Goal: Transaction & Acquisition: Purchase product/service

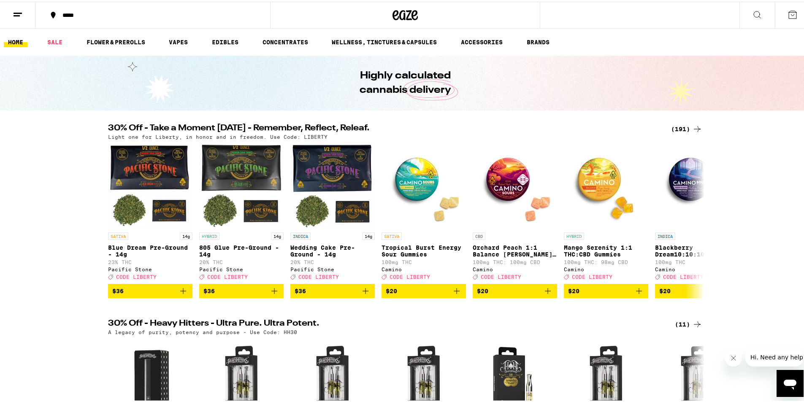
click at [416, 245] on p "Tropical Burst Energy Sour Gummies" at bounding box center [424, 250] width 84 height 14
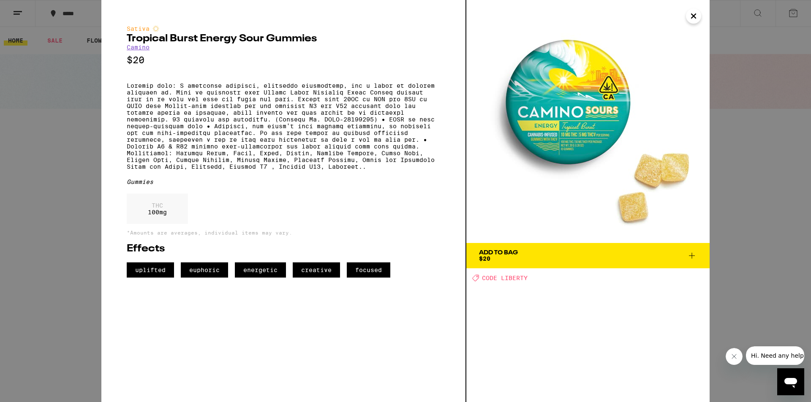
click at [505, 261] on div "Add To Bag $20" at bounding box center [498, 256] width 39 height 12
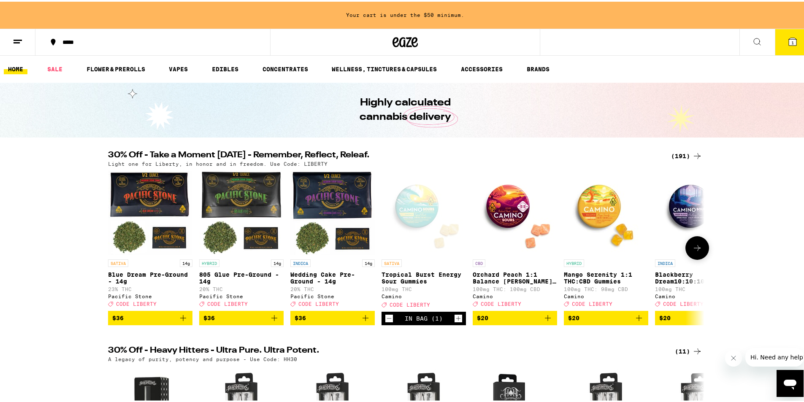
click at [696, 245] on icon at bounding box center [698, 247] width 10 height 10
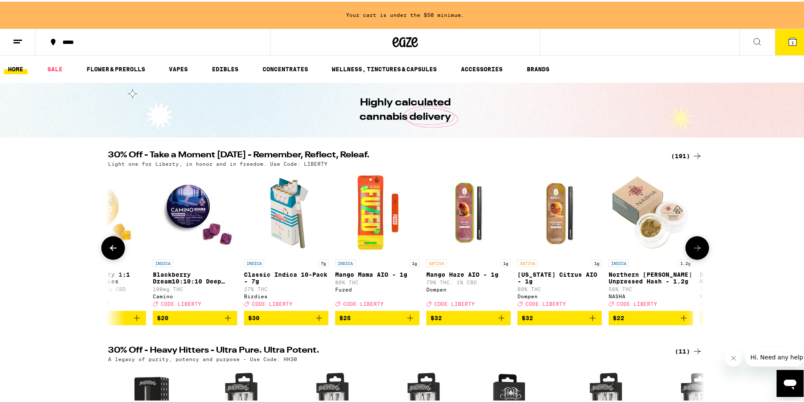
click at [112, 256] on button at bounding box center [113, 247] width 24 height 24
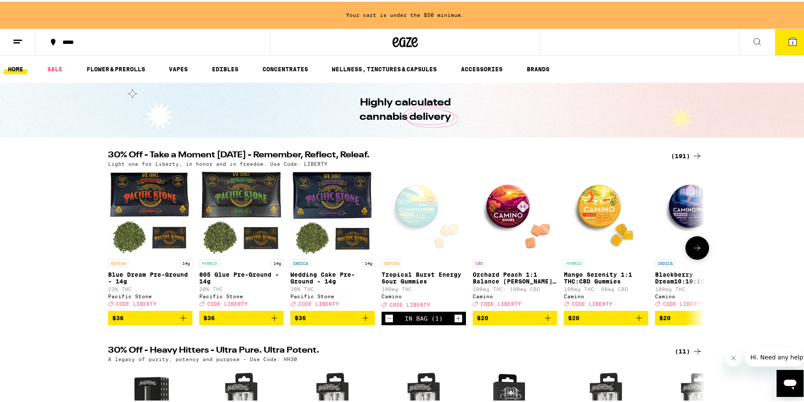
click at [594, 228] on img "Open page for Mango Serenity 1:1 THC:CBD Gummies from Camino" at bounding box center [606, 211] width 84 height 84
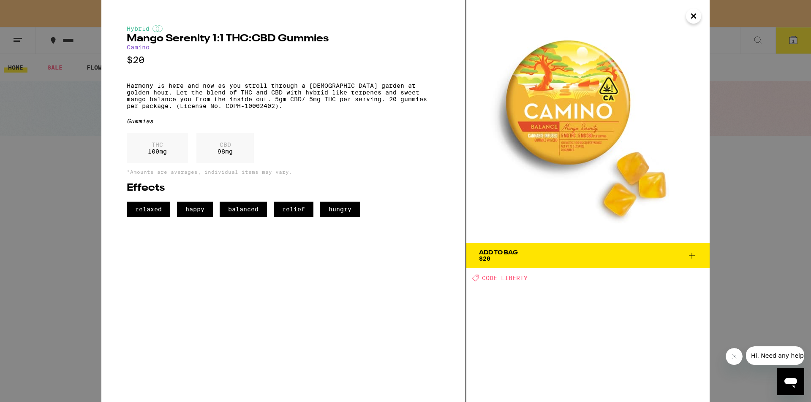
click at [530, 255] on span "Add To Bag $20" at bounding box center [588, 256] width 218 height 12
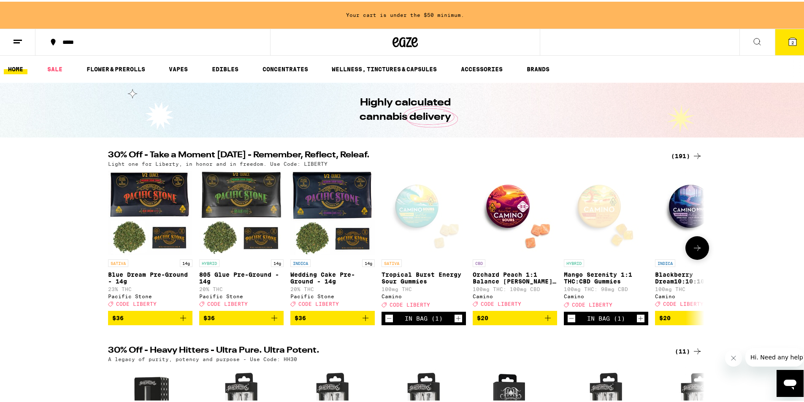
click at [501, 215] on img "Open page for Orchard Peach 1:1 Balance Sours Gummies from Camino" at bounding box center [515, 211] width 84 height 84
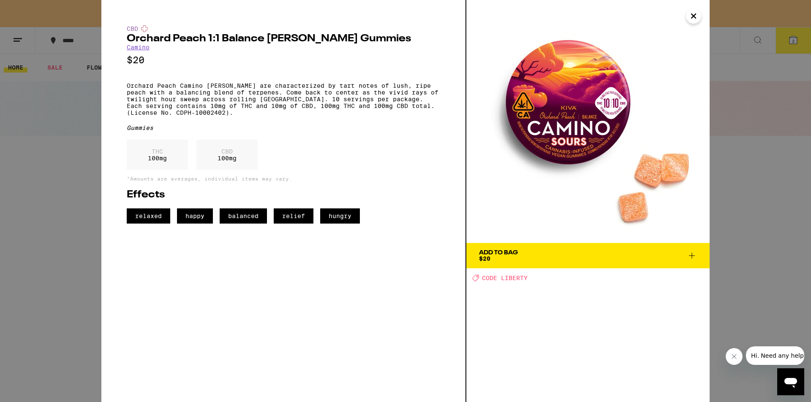
click at [518, 261] on span "Add To Bag $20" at bounding box center [588, 256] width 218 height 12
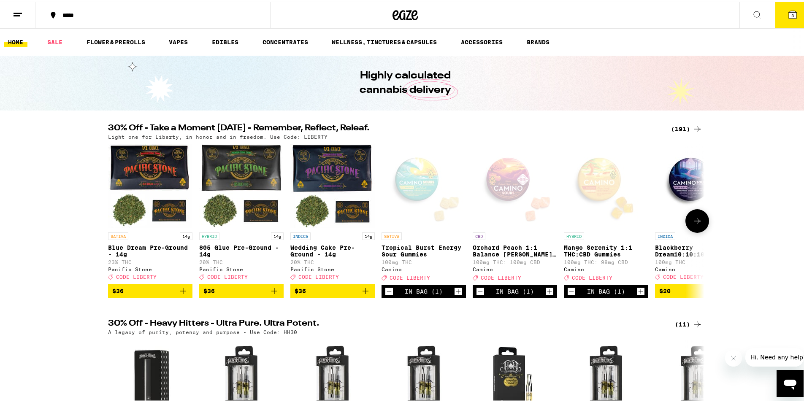
click at [695, 221] on icon at bounding box center [698, 220] width 10 height 10
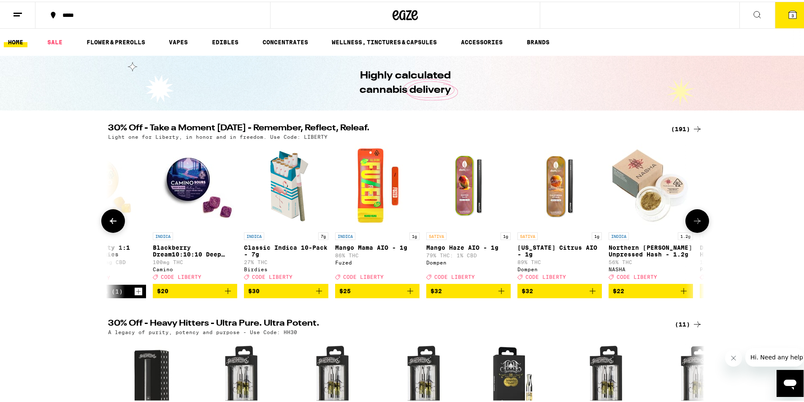
click at [694, 221] on icon at bounding box center [698, 220] width 10 height 10
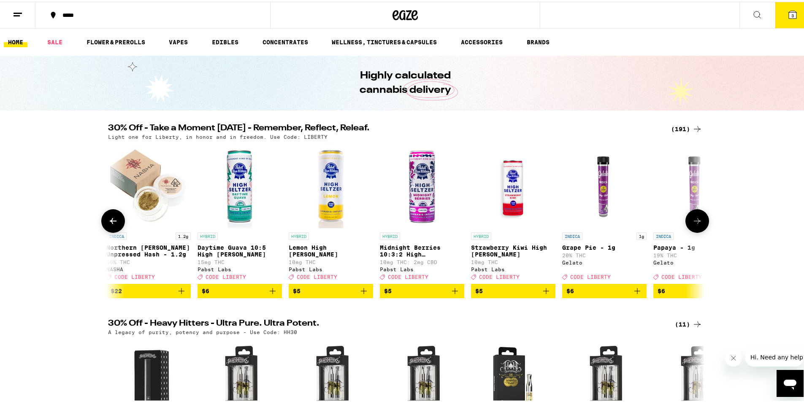
click at [694, 221] on icon at bounding box center [698, 220] width 10 height 10
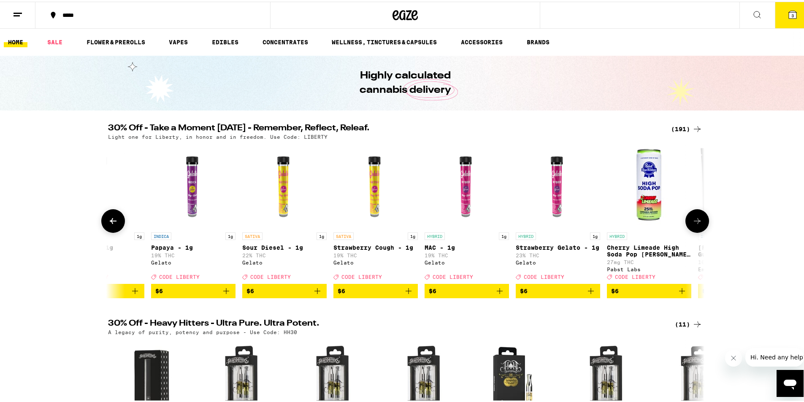
click at [694, 221] on icon at bounding box center [698, 220] width 10 height 10
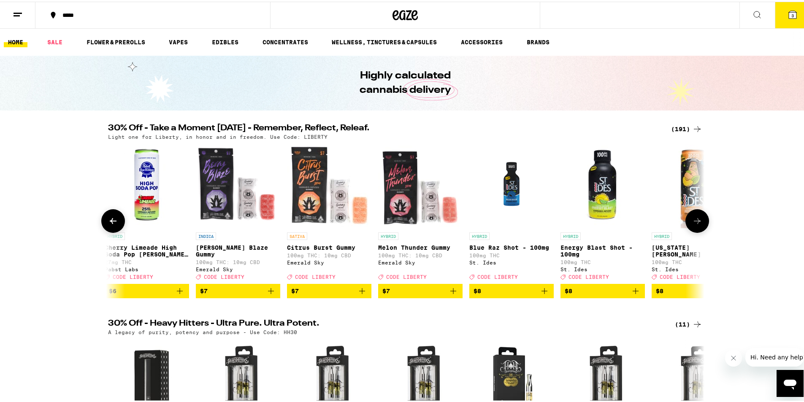
click at [694, 221] on icon at bounding box center [698, 220] width 10 height 10
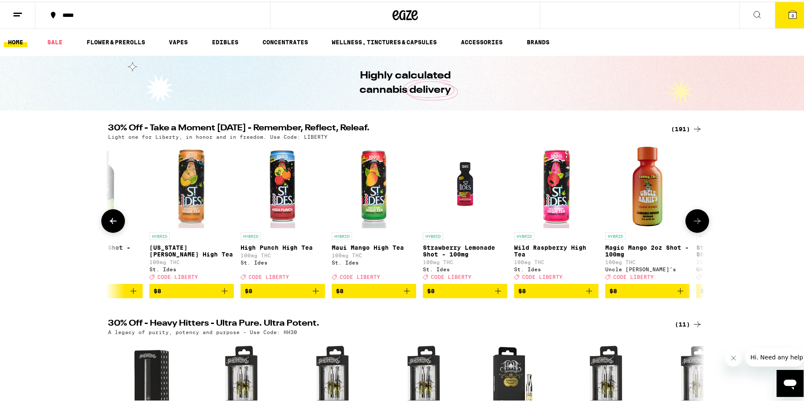
click at [694, 221] on icon at bounding box center [698, 220] width 10 height 10
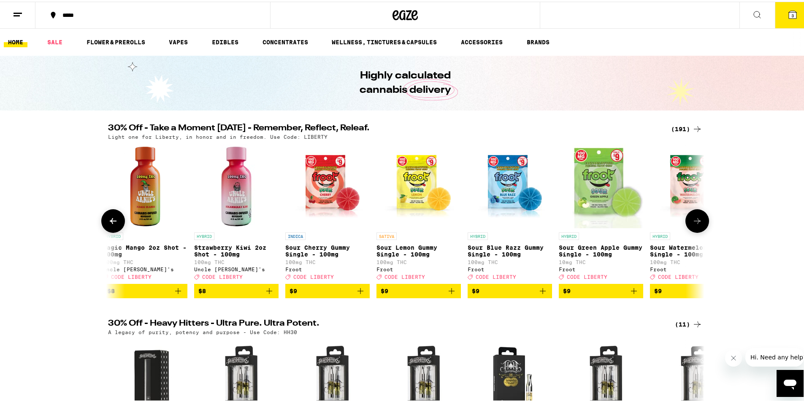
click at [694, 221] on icon at bounding box center [698, 220] width 10 height 10
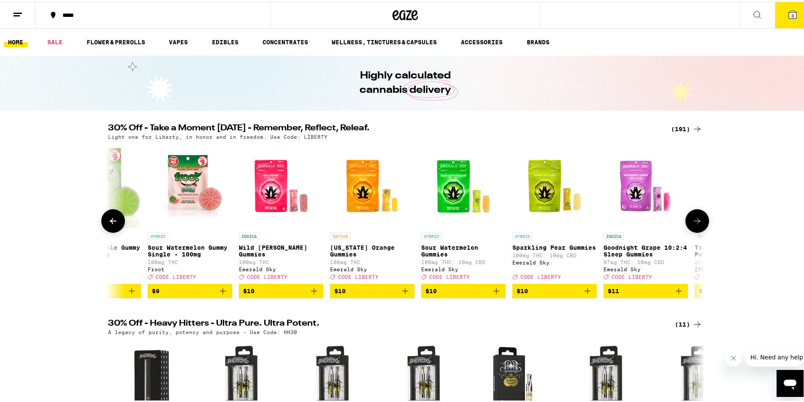
click at [694, 221] on icon at bounding box center [698, 220] width 10 height 10
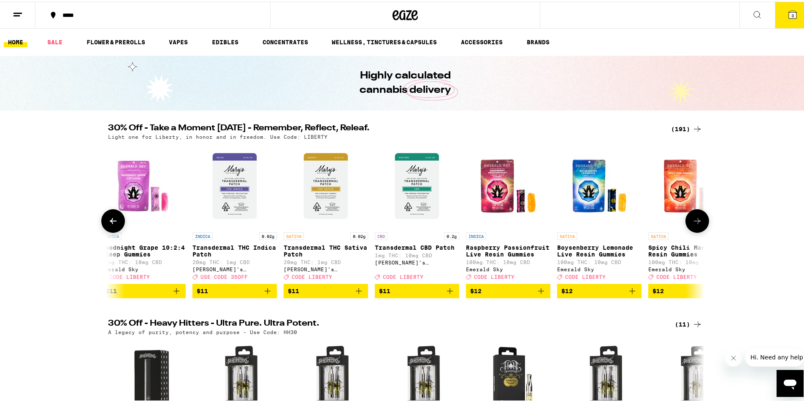
click at [694, 221] on icon at bounding box center [698, 220] width 10 height 10
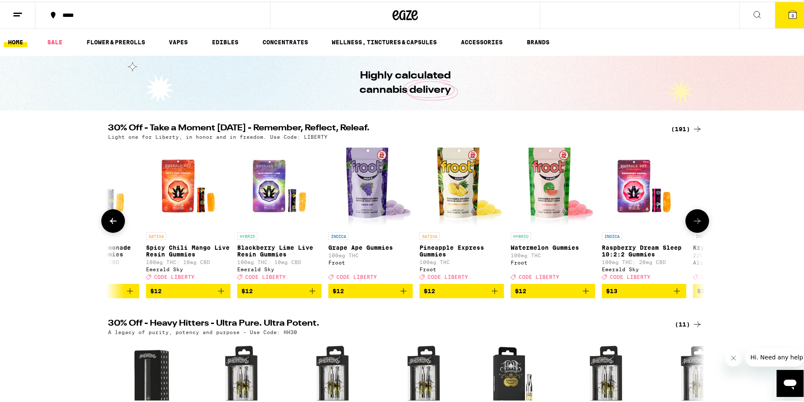
click at [694, 221] on icon at bounding box center [698, 220] width 10 height 10
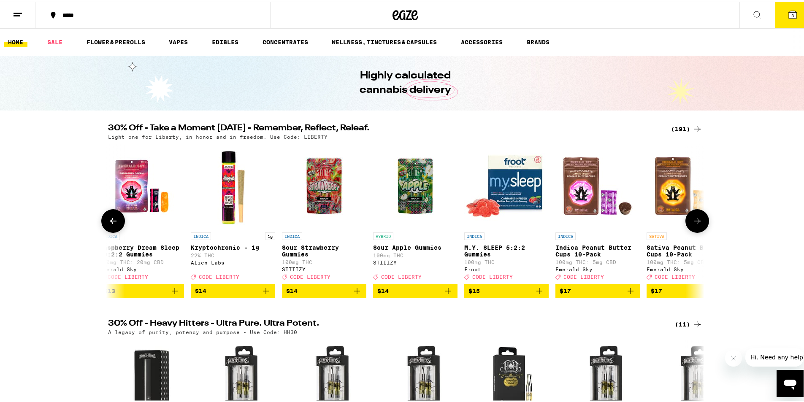
click at [694, 221] on icon at bounding box center [698, 220] width 10 height 10
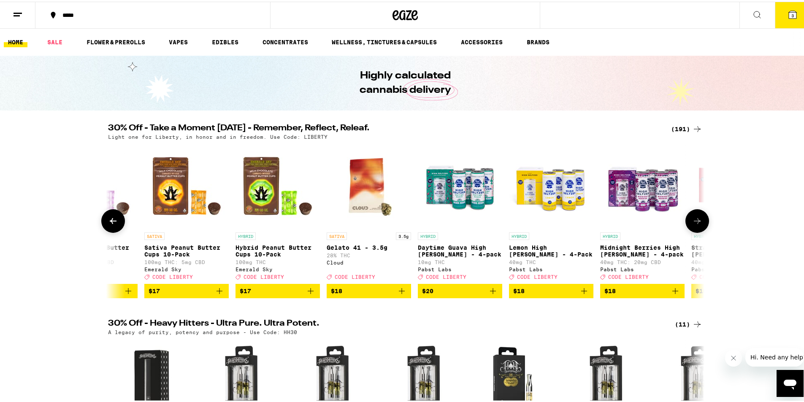
click at [694, 221] on icon at bounding box center [698, 220] width 10 height 10
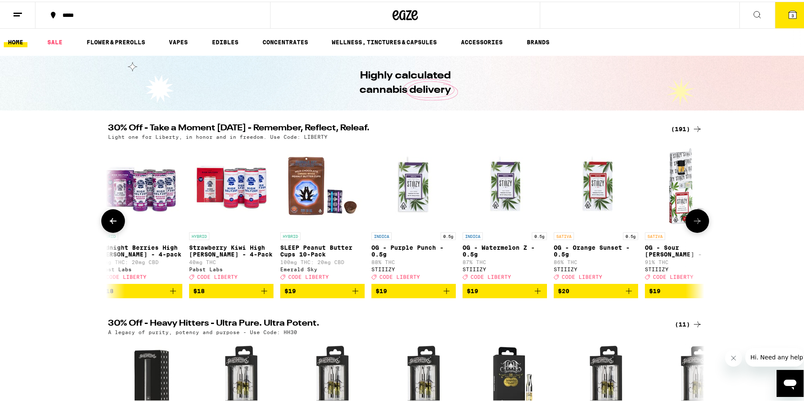
click at [694, 221] on icon at bounding box center [698, 220] width 10 height 10
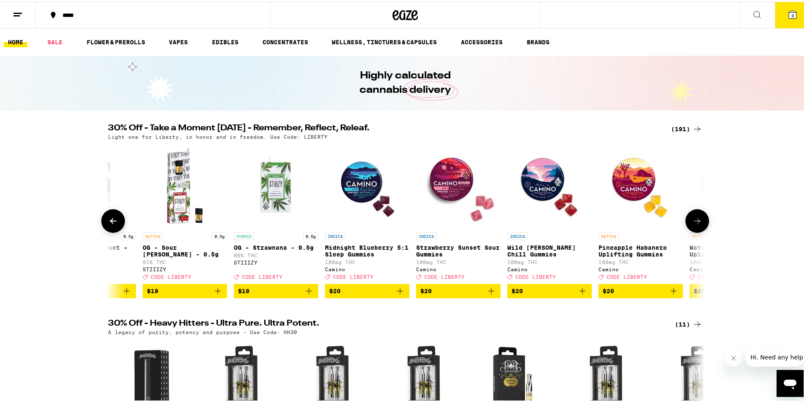
click at [441, 244] on p "Strawberry Sunset Sour Gummies" at bounding box center [458, 250] width 84 height 14
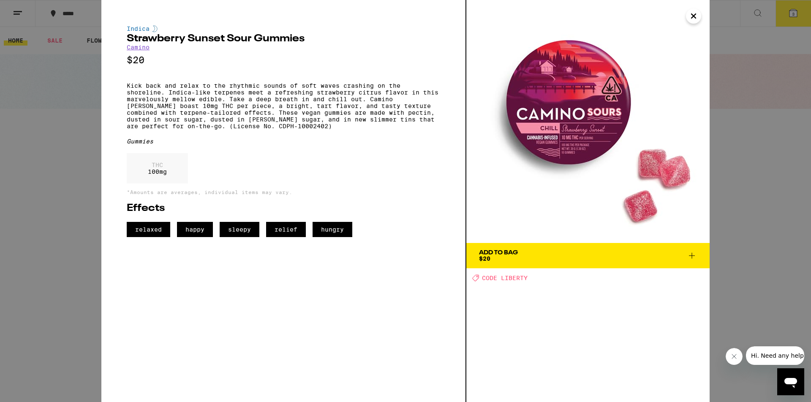
click at [692, 16] on icon "Close" at bounding box center [693, 16] width 10 height 13
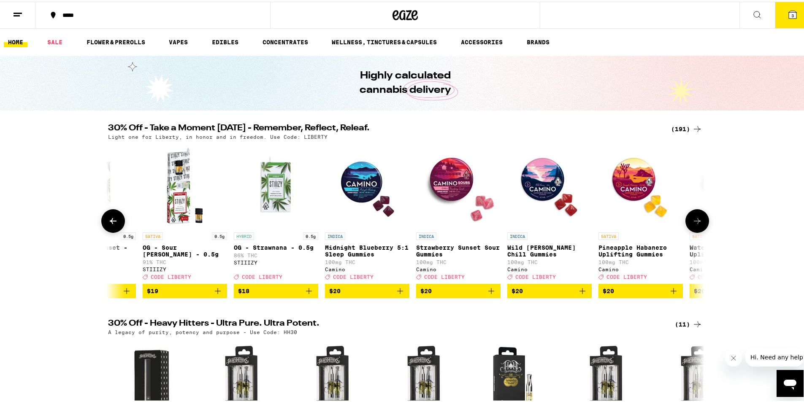
click at [693, 224] on icon at bounding box center [698, 220] width 10 height 10
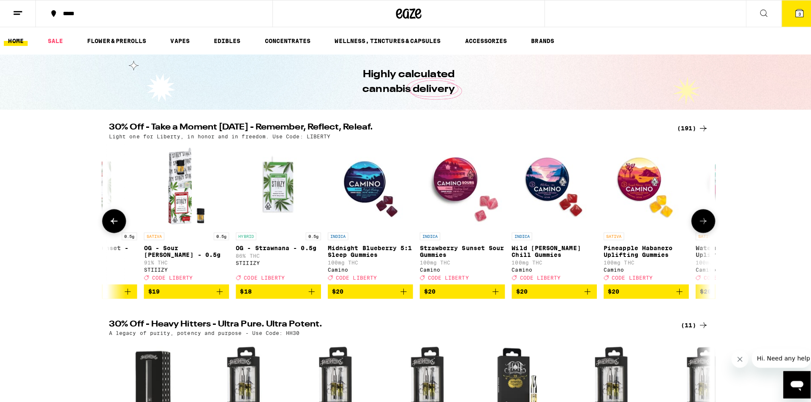
scroll to position [0, 7035]
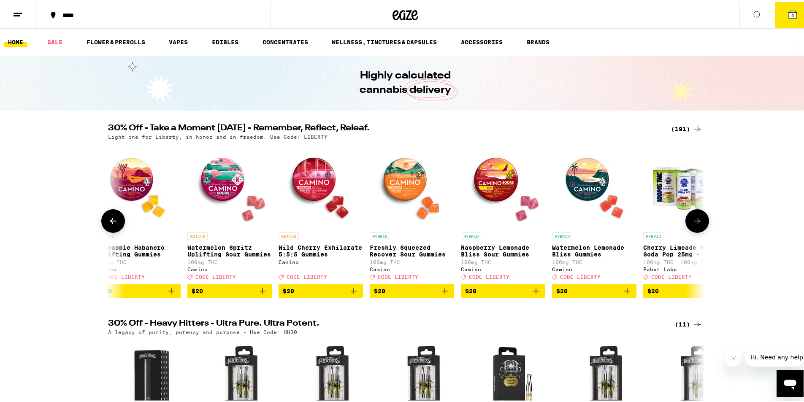
click at [321, 243] on p "Wild Cherry Exhilarate 5:5:5 Gummies" at bounding box center [321, 250] width 84 height 14
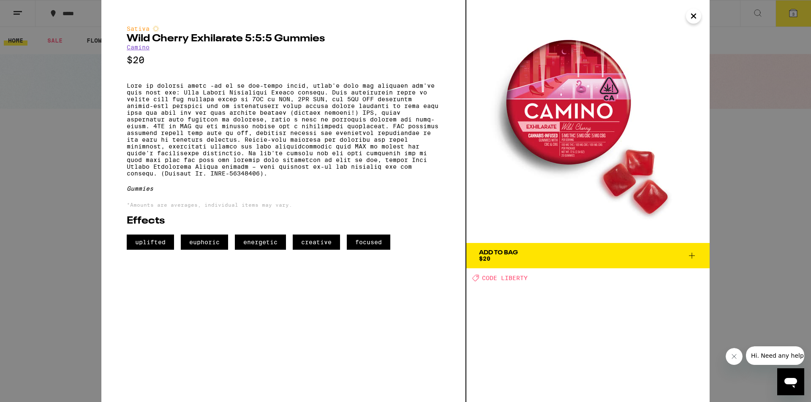
click at [497, 250] on div "Add To Bag" at bounding box center [498, 253] width 39 height 6
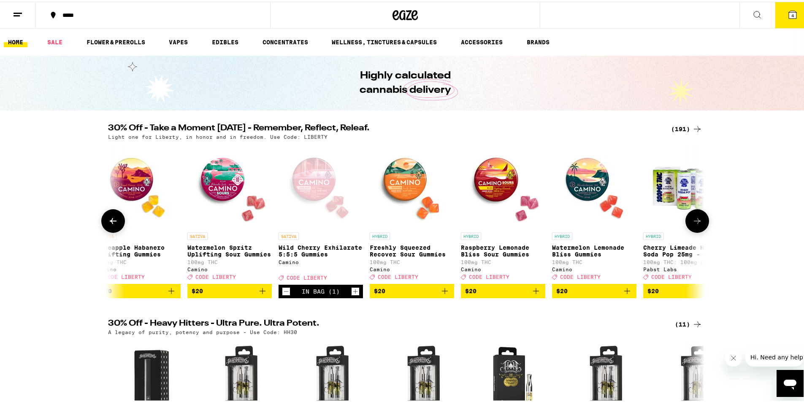
click at [511, 214] on img "Open page for Raspberry Lemonade Bliss Sour Gummies from Camino" at bounding box center [503, 184] width 84 height 84
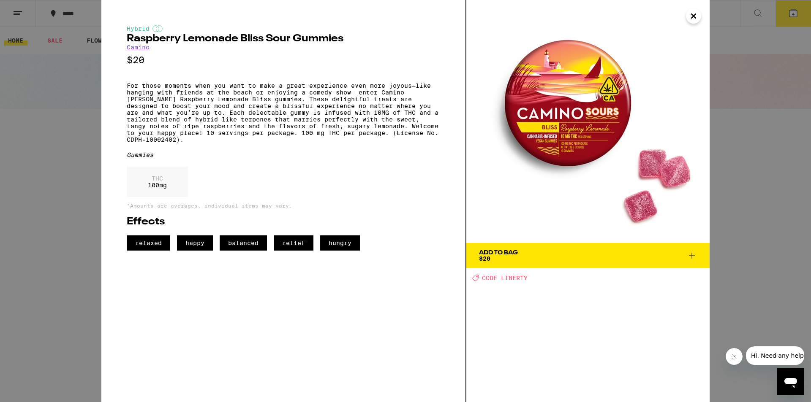
click at [506, 252] on div "Add To Bag" at bounding box center [498, 253] width 39 height 6
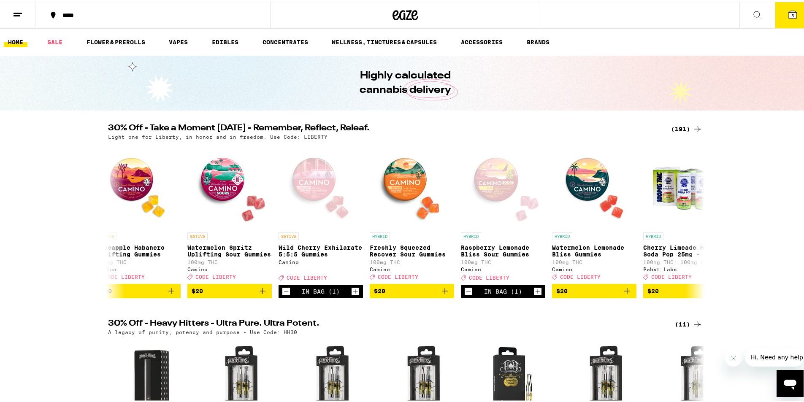
click at [789, 12] on icon at bounding box center [793, 13] width 8 height 8
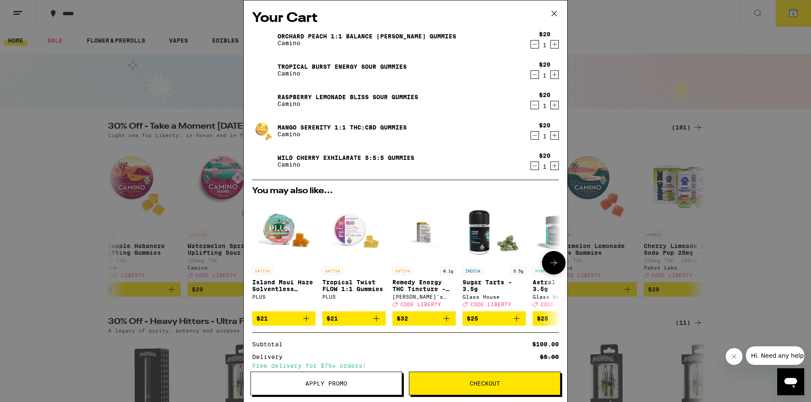
scroll to position [73, 0]
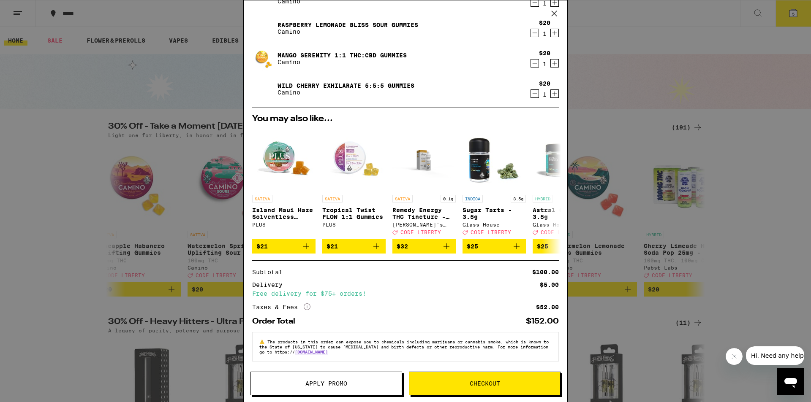
click at [324, 385] on span "Apply Promo" at bounding box center [326, 384] width 42 height 6
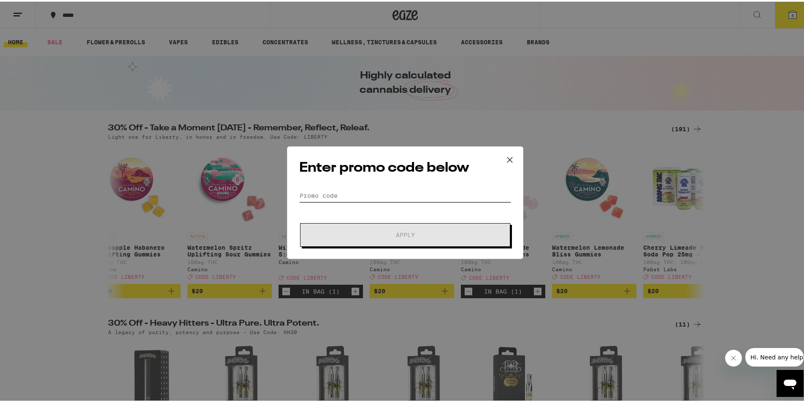
click at [379, 193] on input "Promo Code" at bounding box center [405, 194] width 212 height 13
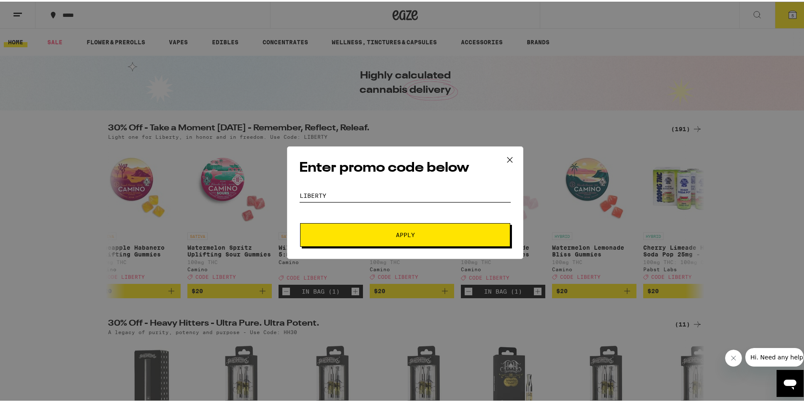
type input "liberty"
click at [387, 227] on button "Apply" at bounding box center [405, 234] width 210 height 24
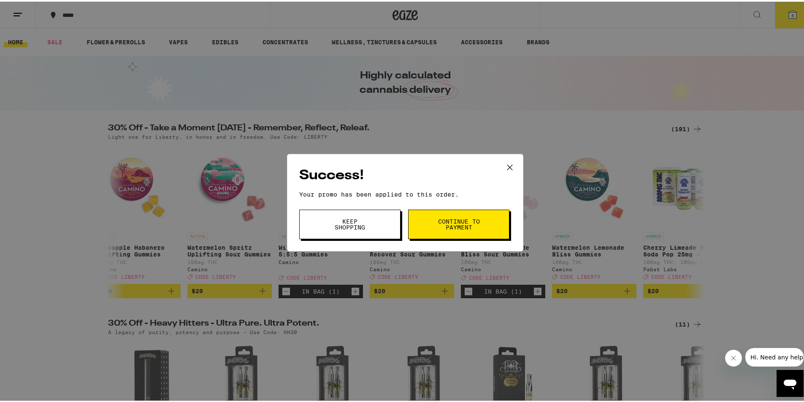
click at [439, 220] on span "Continue to payment" at bounding box center [459, 223] width 43 height 12
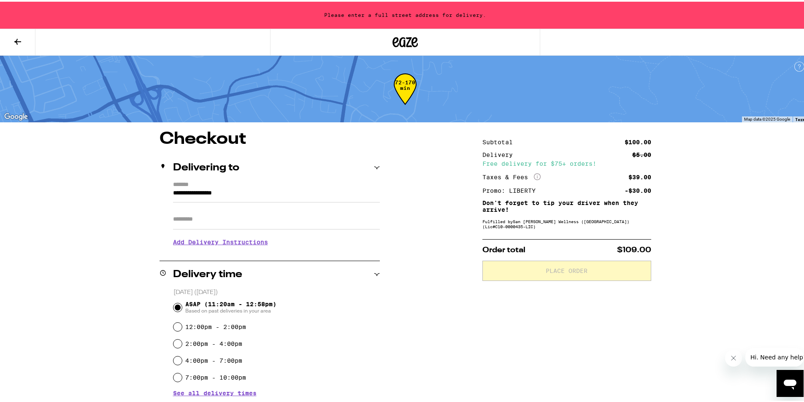
scroll to position [42, 0]
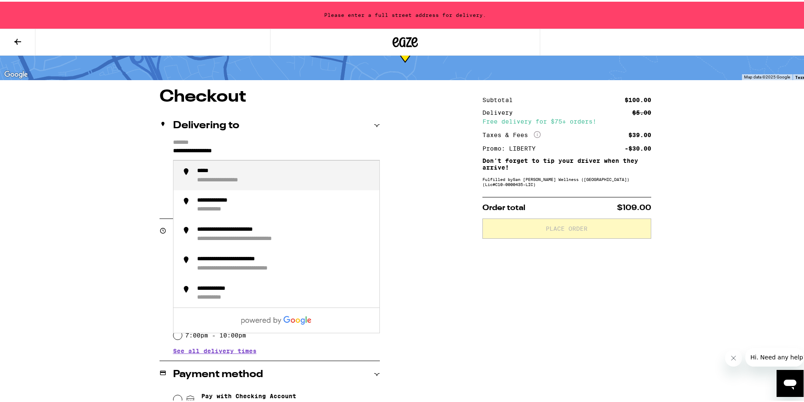
drag, startPoint x: 292, startPoint y: 145, endPoint x: 157, endPoint y: 146, distance: 135.1
click at [160, 146] on div "**********" at bounding box center [270, 174] width 220 height 72
click at [228, 167] on div "**********" at bounding box center [240, 169] width 87 height 7
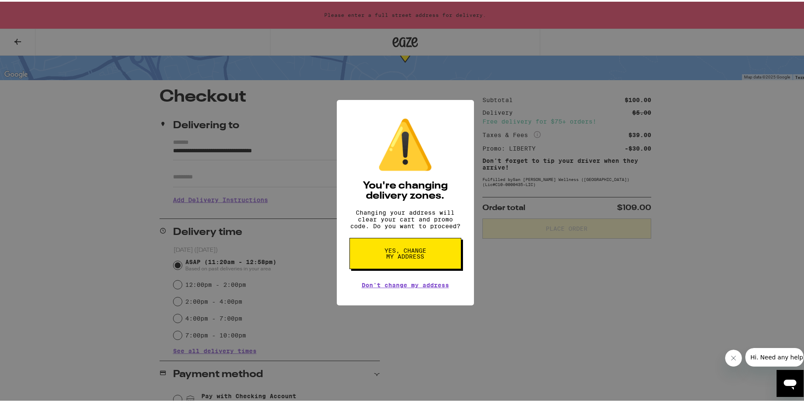
click at [228, 167] on div "⚠️ You're changing delivery zones. Changing your address will clear your cart a…" at bounding box center [405, 201] width 811 height 402
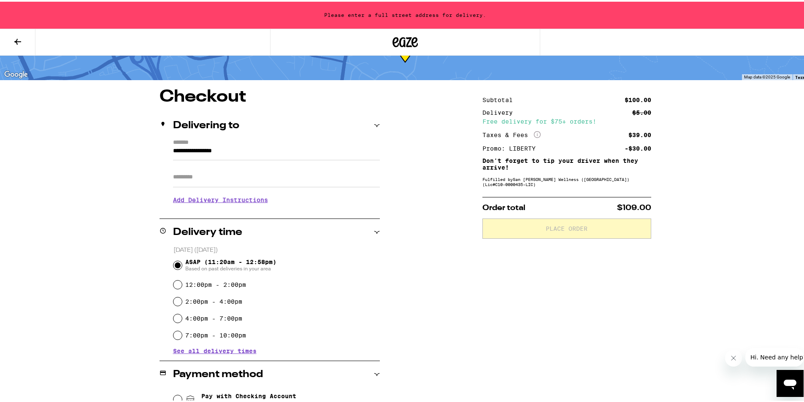
click at [246, 148] on input "**********" at bounding box center [276, 151] width 207 height 14
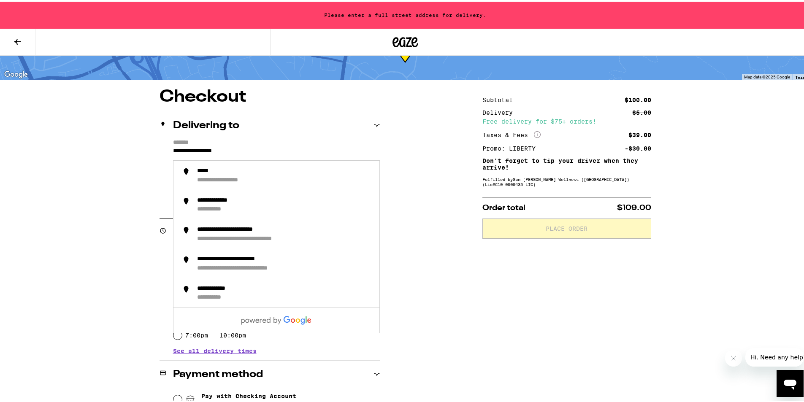
drag, startPoint x: 256, startPoint y: 154, endPoint x: 149, endPoint y: 147, distance: 107.1
click at [149, 147] on div "**********" at bounding box center [405, 361] width 608 height 549
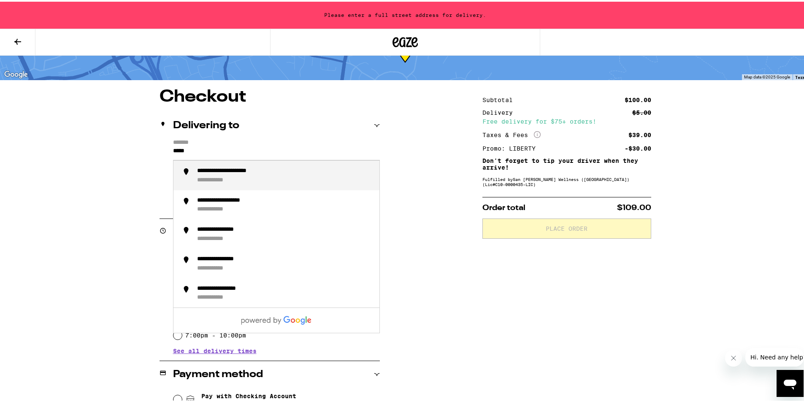
click at [206, 173] on div "**********" at bounding box center [240, 169] width 87 height 7
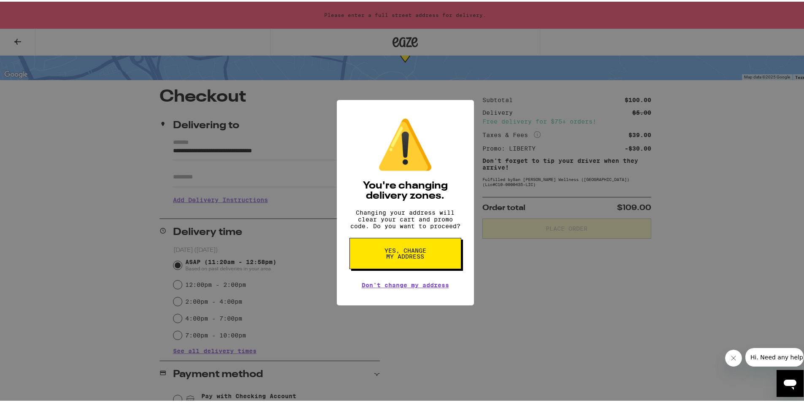
click at [408, 251] on span "Yes, change my address" at bounding box center [405, 252] width 43 height 12
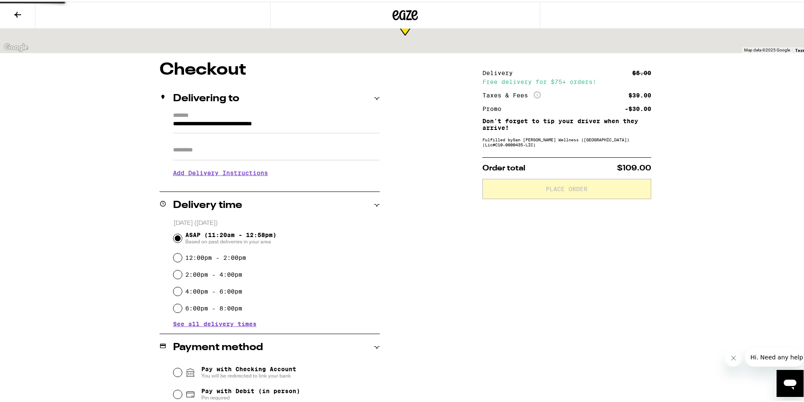
type input "**********"
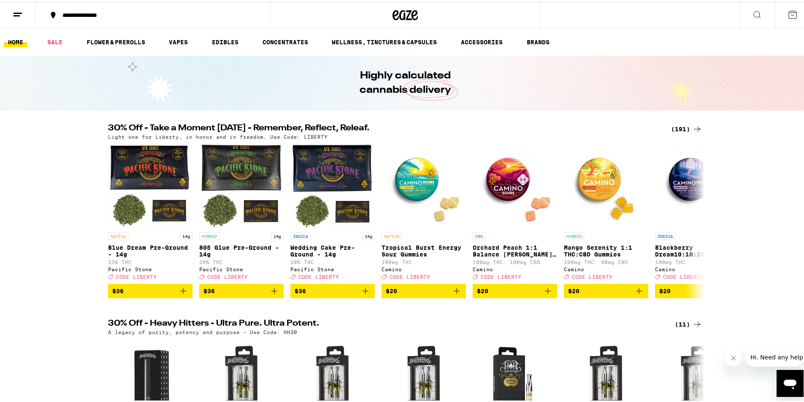
click at [434, 244] on p "Tropical Burst Energy Sour Gummies" at bounding box center [424, 250] width 84 height 14
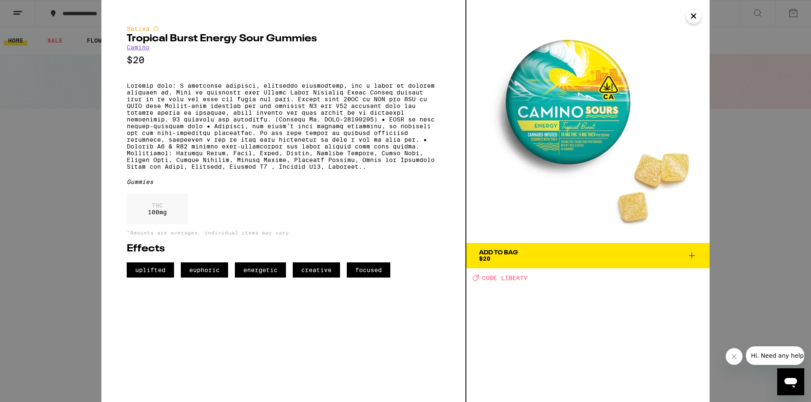
click at [529, 253] on span "Add To Bag $20" at bounding box center [588, 256] width 218 height 12
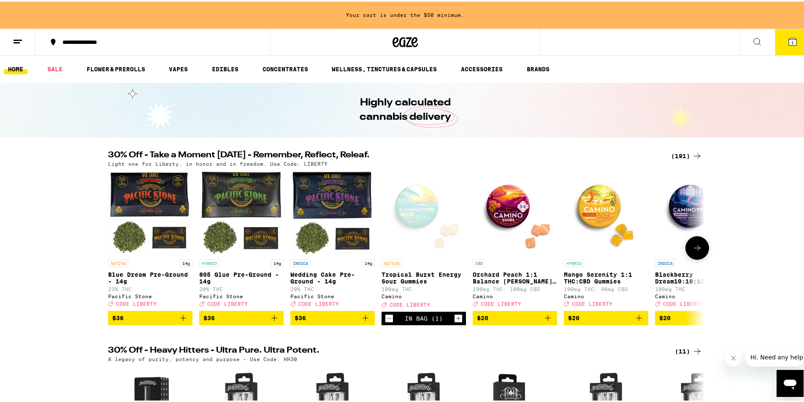
click at [500, 215] on img "Open page for Orchard Peach 1:1 Balance Sours Gummies from Camino" at bounding box center [515, 211] width 84 height 84
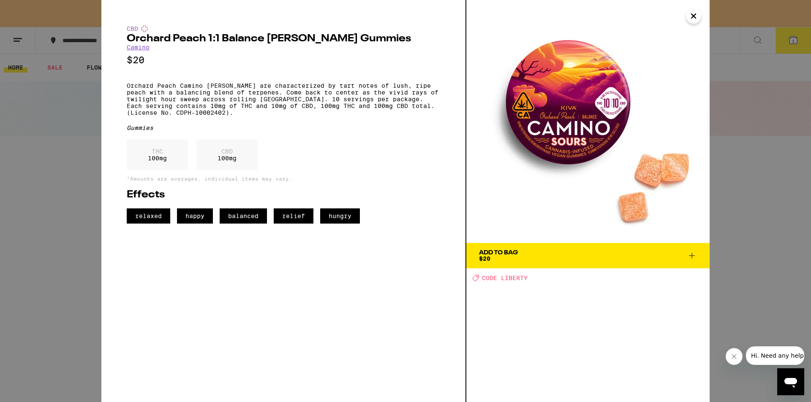
click at [550, 258] on span "Add To Bag $20" at bounding box center [588, 256] width 218 height 12
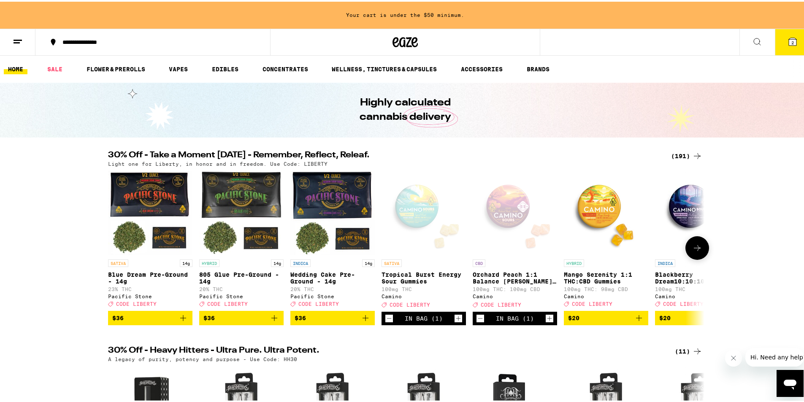
click at [603, 246] on img "Open page for Mango Serenity 1:1 THC:CBD Gummies from Camino" at bounding box center [606, 211] width 84 height 84
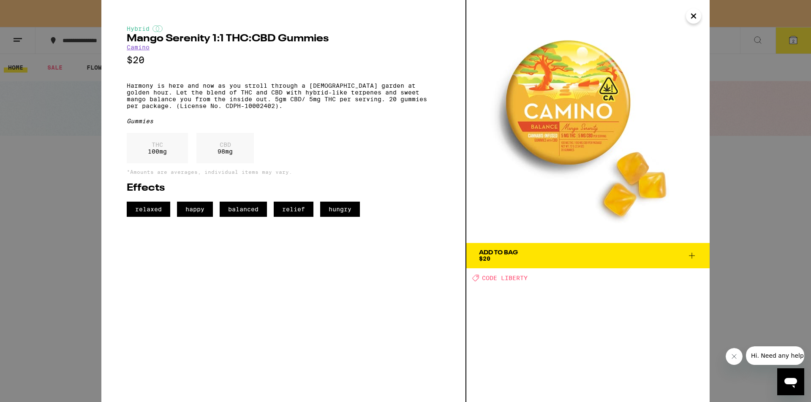
click at [601, 250] on button "Add To Bag $20" at bounding box center [587, 255] width 243 height 25
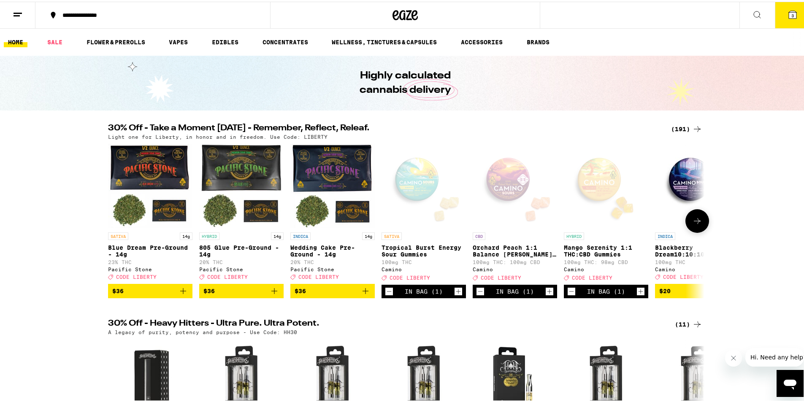
click at [693, 214] on button at bounding box center [698, 220] width 24 height 24
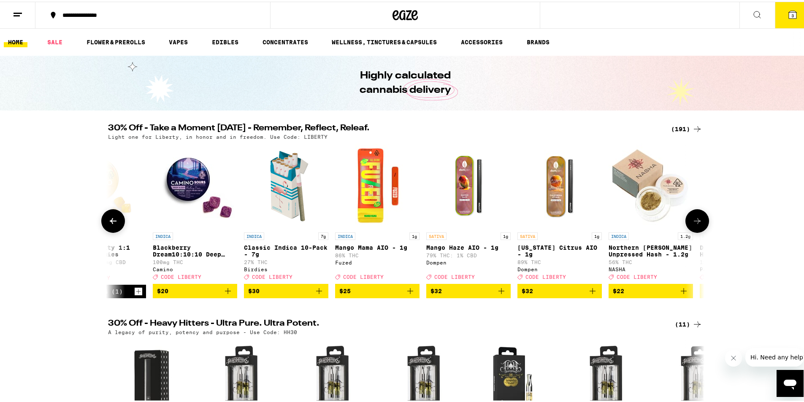
click at [694, 220] on icon at bounding box center [697, 220] width 7 height 6
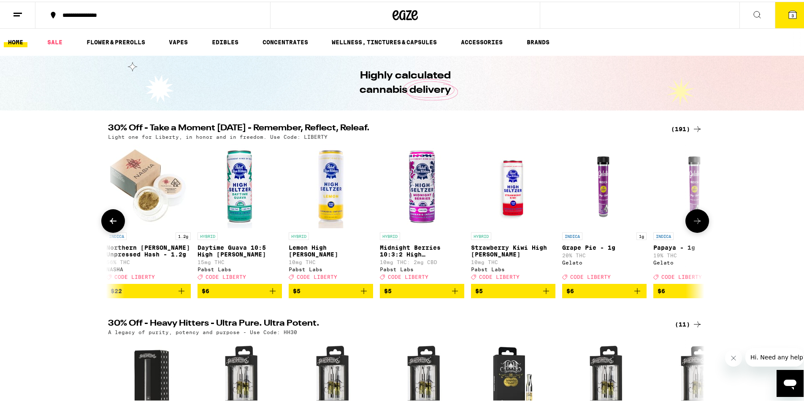
click at [694, 220] on icon at bounding box center [697, 220] width 7 height 6
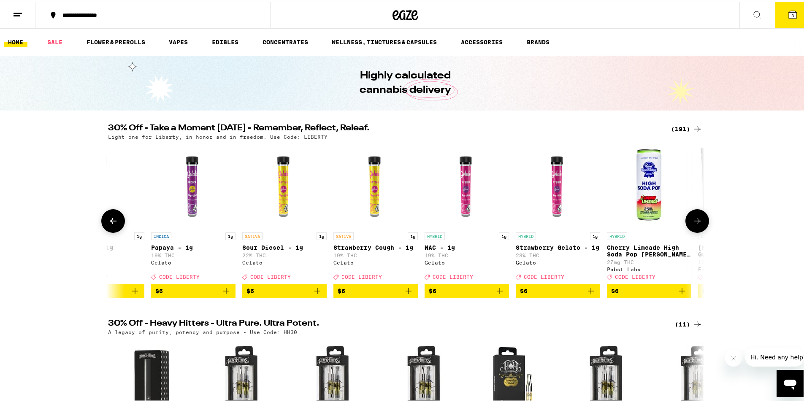
click at [694, 220] on icon at bounding box center [697, 220] width 7 height 6
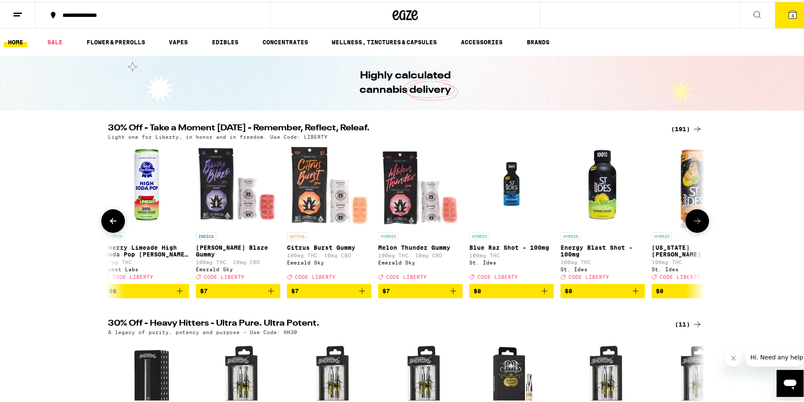
click at [694, 220] on icon at bounding box center [697, 220] width 7 height 6
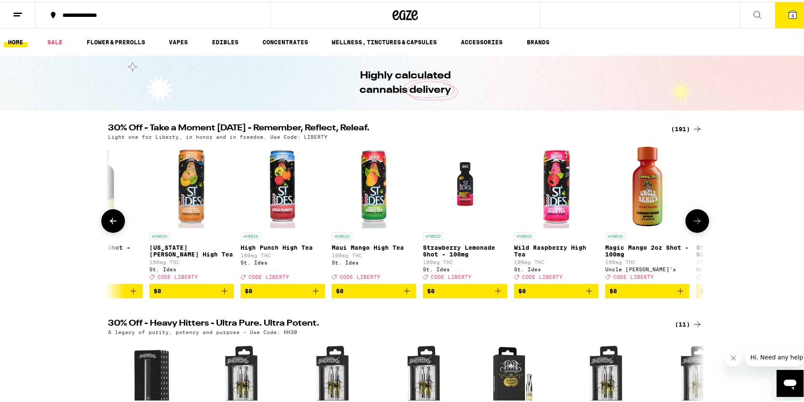
click at [694, 220] on icon at bounding box center [697, 220] width 7 height 6
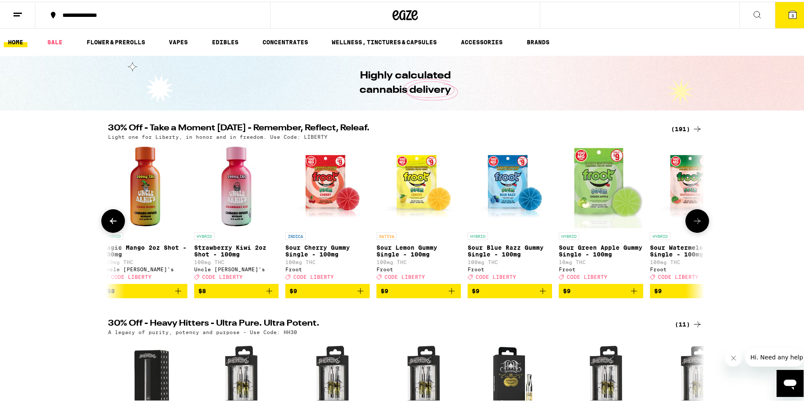
click at [694, 220] on icon at bounding box center [697, 220] width 7 height 6
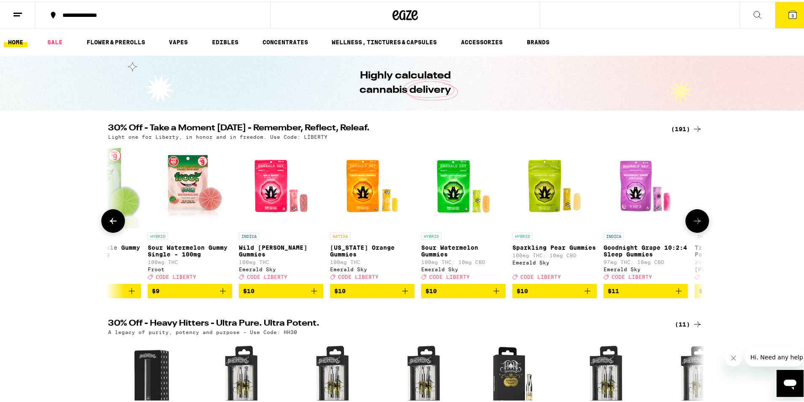
click at [694, 220] on icon at bounding box center [697, 220] width 7 height 6
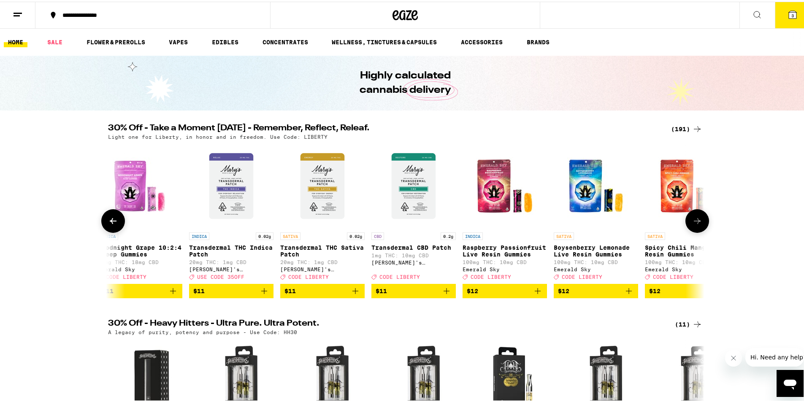
click at [694, 220] on icon at bounding box center [697, 220] width 7 height 6
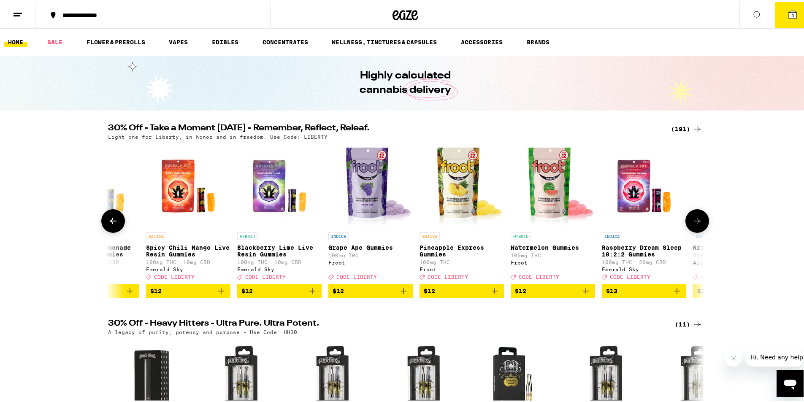
click at [694, 220] on icon at bounding box center [697, 220] width 7 height 6
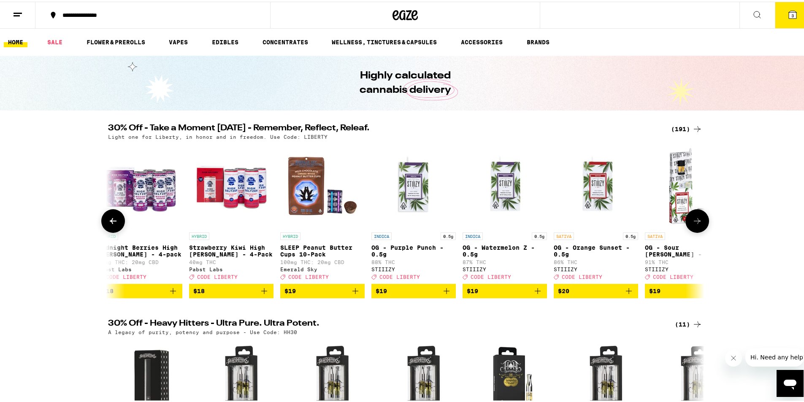
click at [694, 220] on icon at bounding box center [697, 220] width 7 height 6
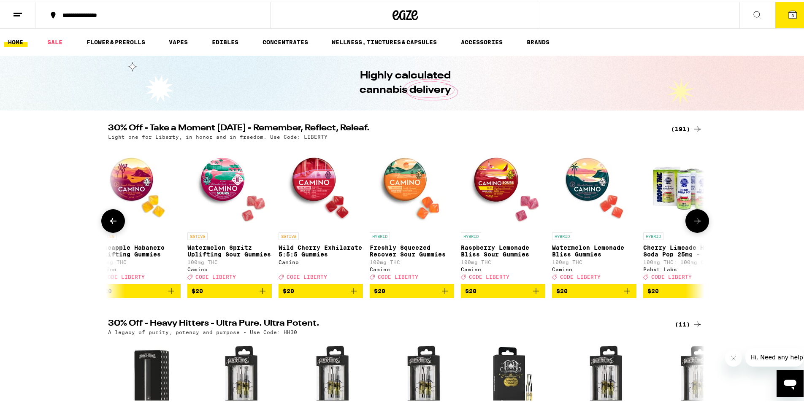
click at [694, 220] on icon at bounding box center [697, 220] width 7 height 6
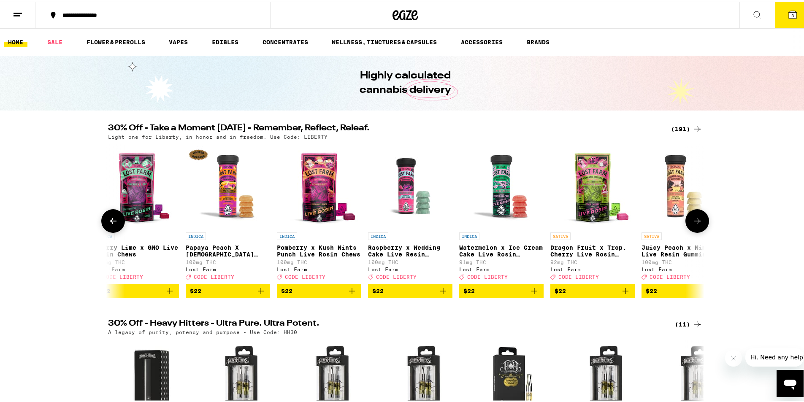
click at [108, 217] on icon at bounding box center [113, 220] width 10 height 10
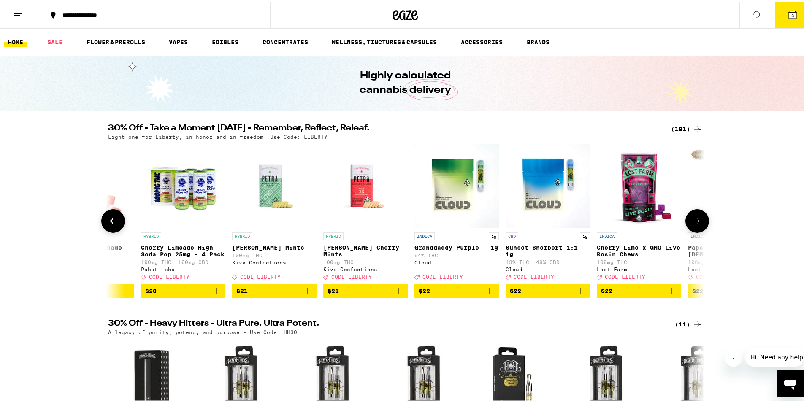
click at [111, 220] on icon at bounding box center [113, 220] width 10 height 10
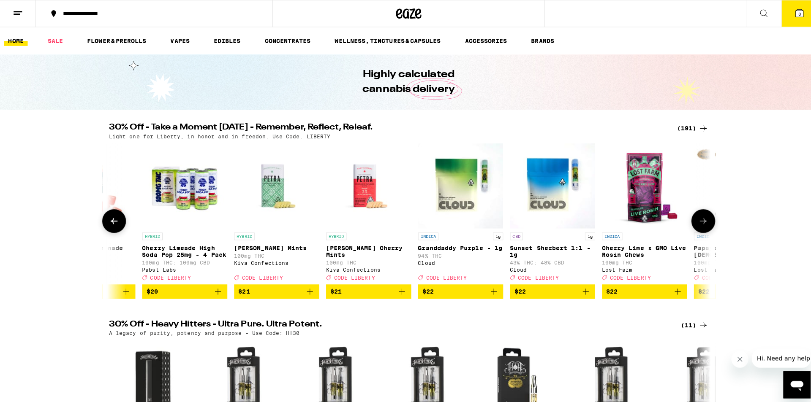
scroll to position [0, 7035]
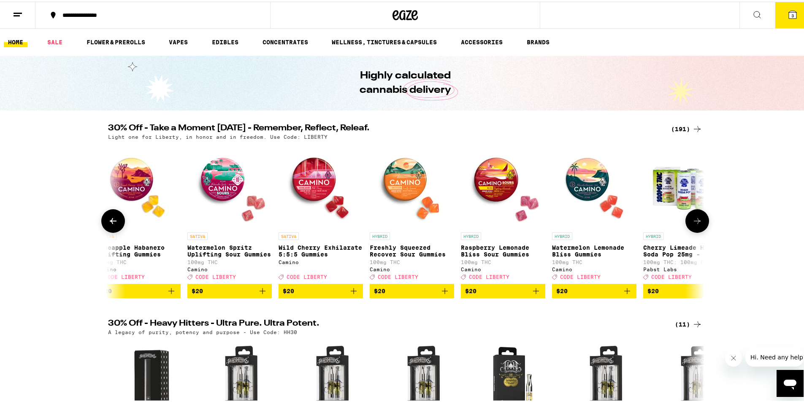
click at [326, 192] on img "Open page for Wild Cherry Exhilarate 5:5:5 Gummies from Camino" at bounding box center [321, 184] width 84 height 84
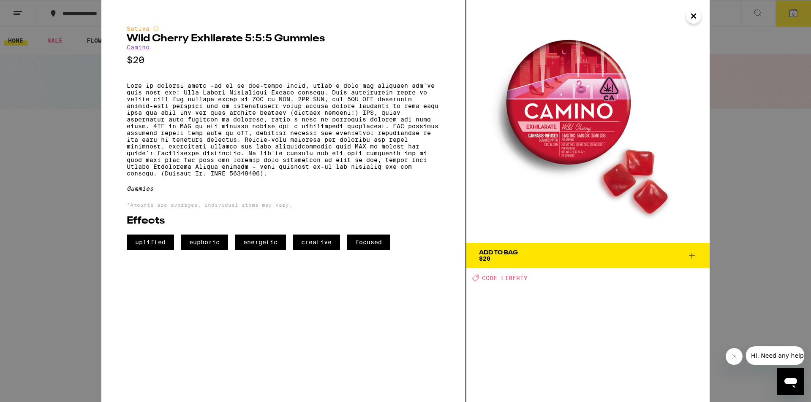
click at [490, 248] on button "Add To Bag $20" at bounding box center [587, 255] width 243 height 25
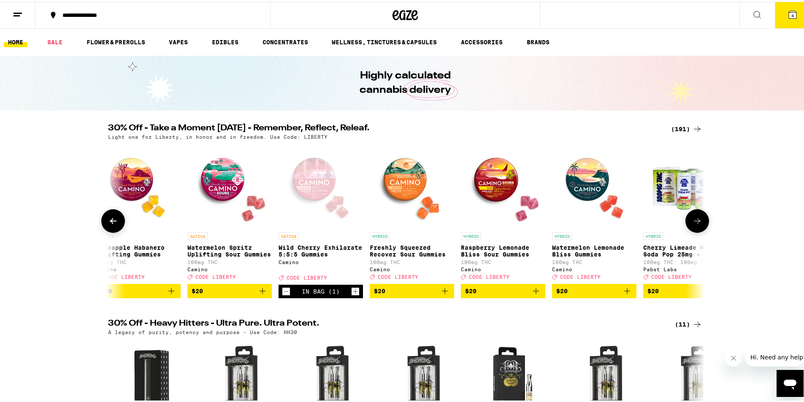
click at [424, 205] on img "Open page for Freshly Squeezed Recover Sour Gummies from Camino" at bounding box center [412, 184] width 84 height 84
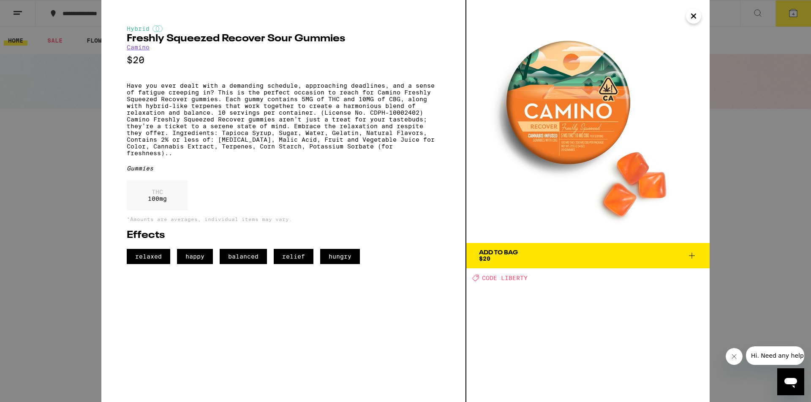
click at [691, 15] on icon "Close" at bounding box center [693, 16] width 10 height 13
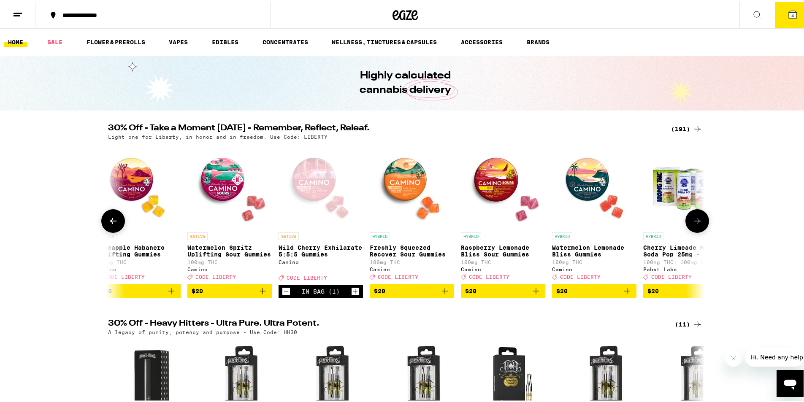
click at [510, 198] on img "Open page for Raspberry Lemonade Bliss Sour Gummies from Camino" at bounding box center [503, 184] width 84 height 84
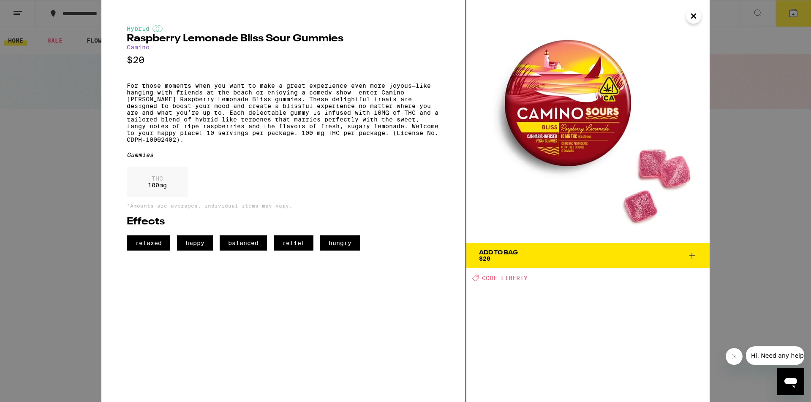
click at [494, 251] on div "Add To Bag" at bounding box center [498, 253] width 39 height 6
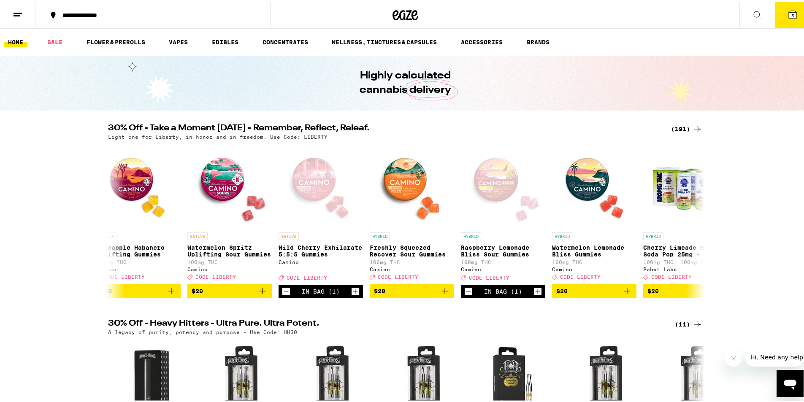
click at [789, 15] on icon at bounding box center [793, 13] width 8 height 8
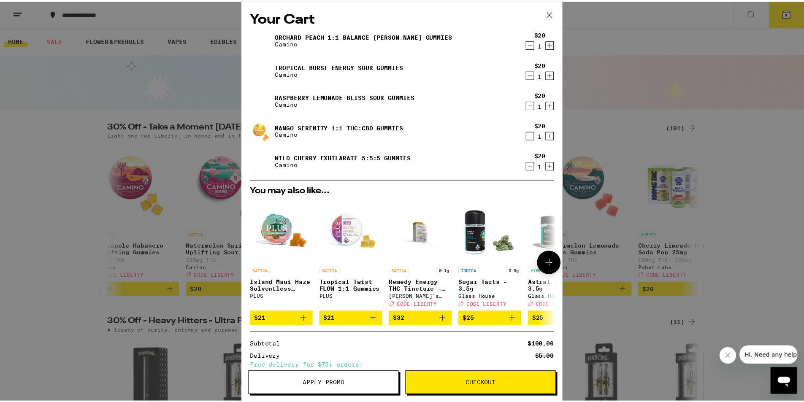
scroll to position [73, 0]
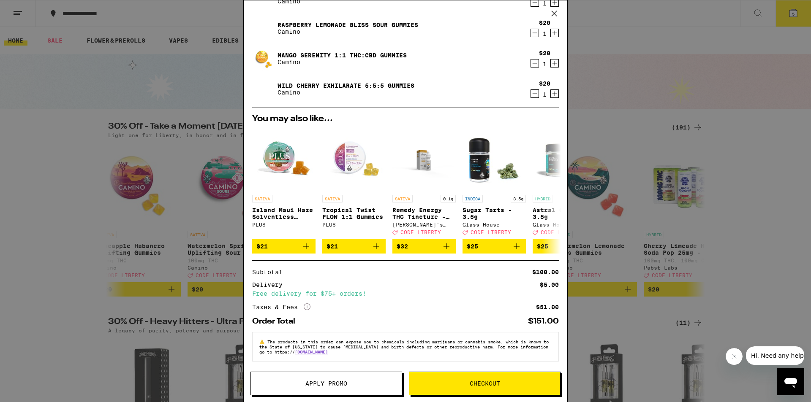
click at [321, 381] on span "Apply Promo" at bounding box center [326, 384] width 42 height 6
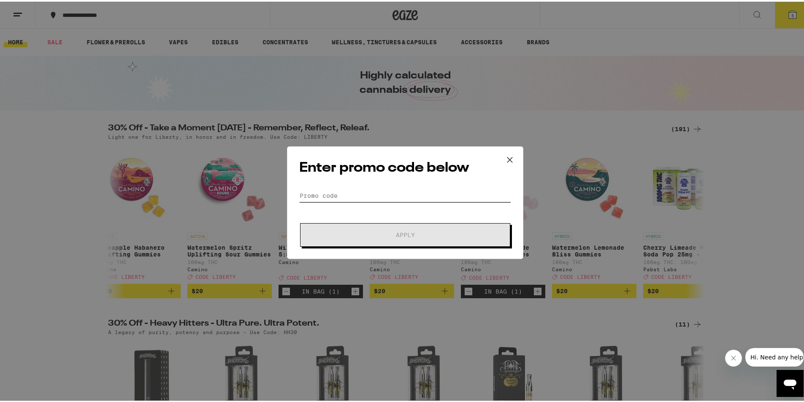
click at [359, 194] on input "Promo Code" at bounding box center [405, 194] width 212 height 13
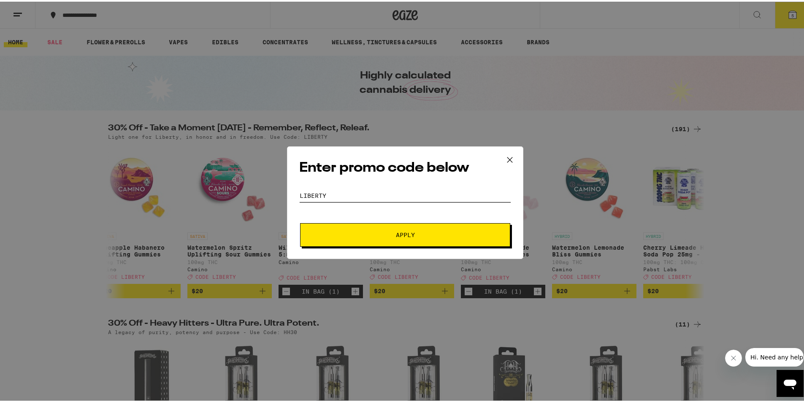
type input "liberty"
click at [367, 230] on button "Apply" at bounding box center [405, 234] width 210 height 24
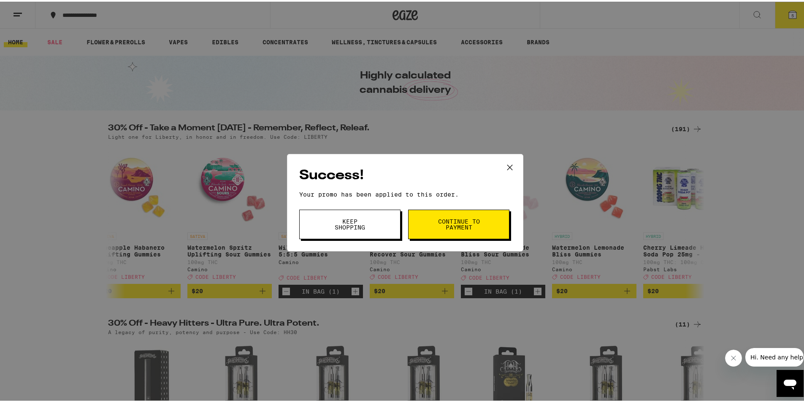
click at [427, 228] on button "Continue to payment" at bounding box center [458, 223] width 101 height 30
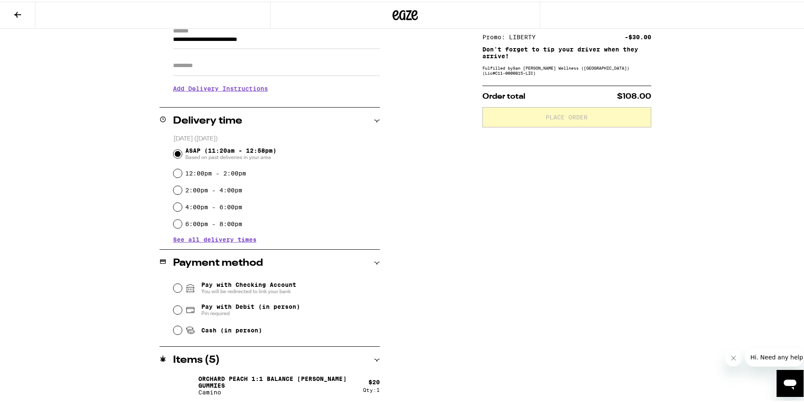
scroll to position [169, 0]
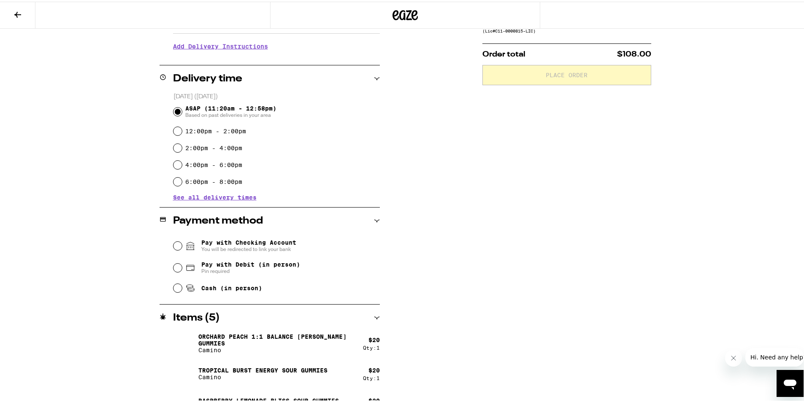
click at [167, 285] on div "Pay with Checking Account You will be redirected to link your bank Pay with Deb…" at bounding box center [270, 264] width 220 height 63
click at [174, 285] on input "Cash (in person)" at bounding box center [178, 287] width 8 height 8
radio input "true"
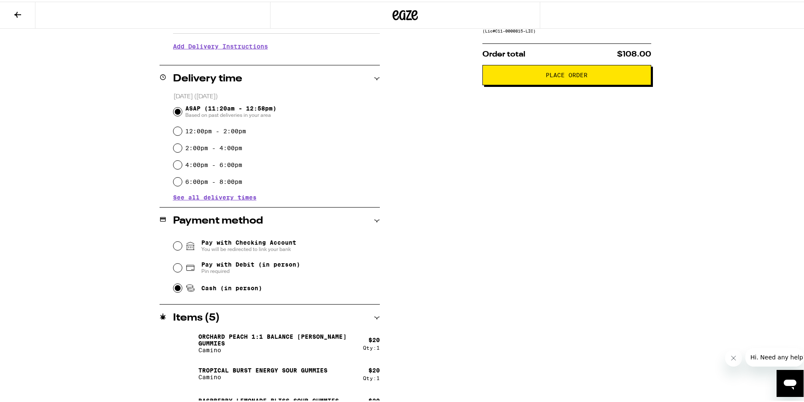
click at [527, 75] on span "Place Order" at bounding box center [567, 74] width 155 height 6
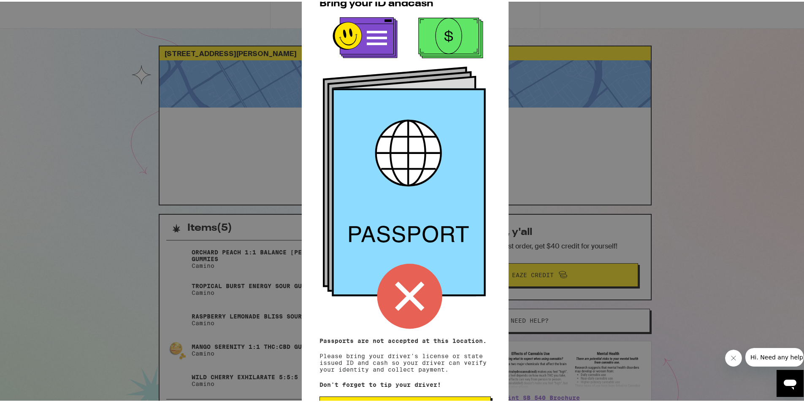
scroll to position [31, 0]
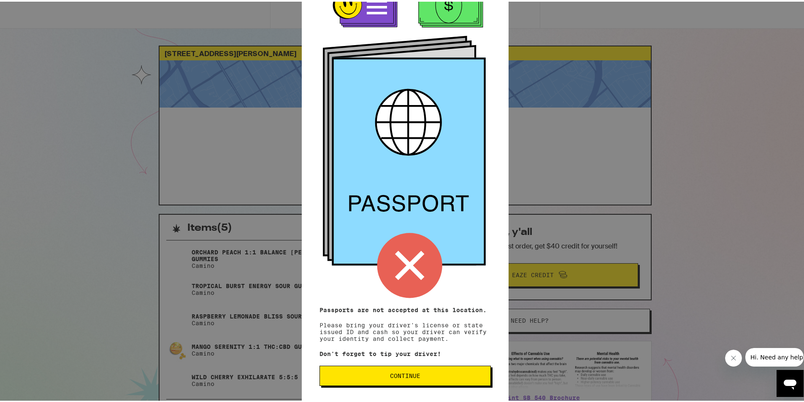
click at [381, 376] on span "Continue" at bounding box center [405, 375] width 157 height 6
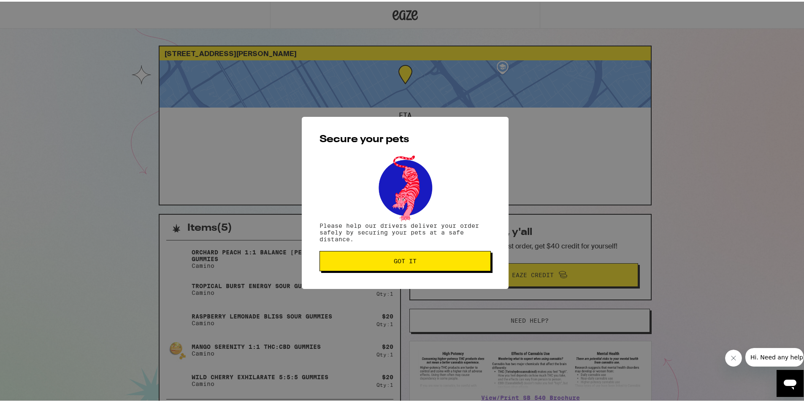
click at [421, 268] on button "Got it" at bounding box center [405, 260] width 171 height 20
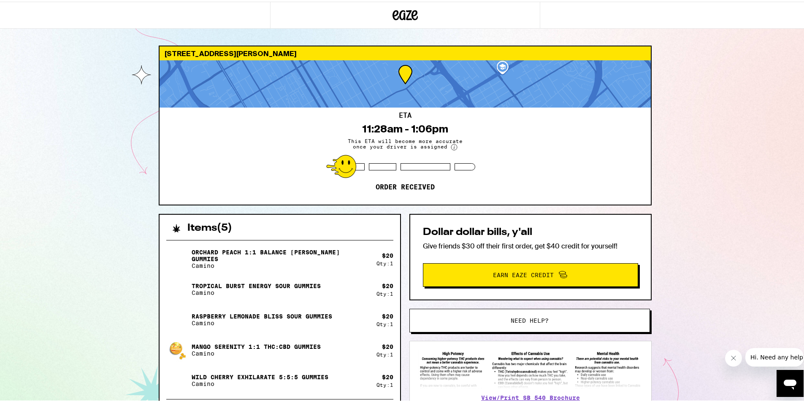
click at [148, 229] on div "[STREET_ADDRESS][PERSON_NAME] ETA 11:28am - 1:06pm This ETA will become more ac…" at bounding box center [405, 264] width 811 height 528
